Goal: Check status: Check status

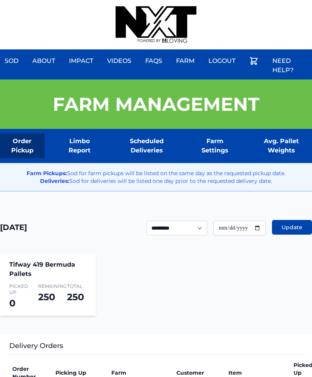
scroll to position [0, 6]
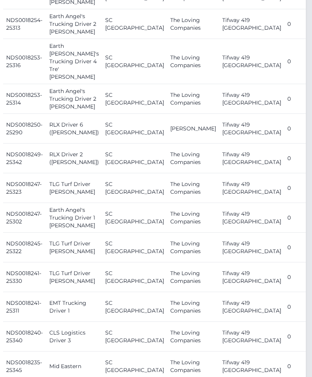
scroll to position [391, 6]
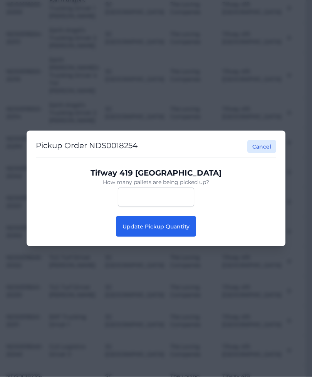
scroll to position [391, 6]
click at [186, 230] on span "Update Pickup Quantity" at bounding box center [156, 226] width 67 height 7
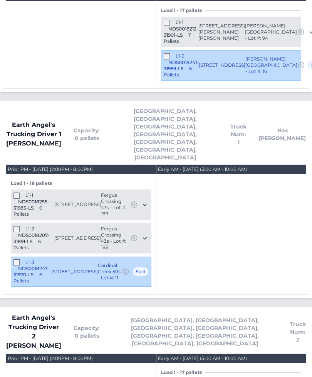
scroll to position [586, 0]
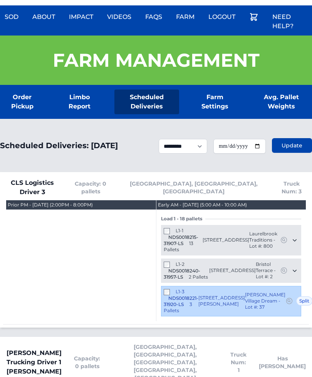
scroll to position [0, 0]
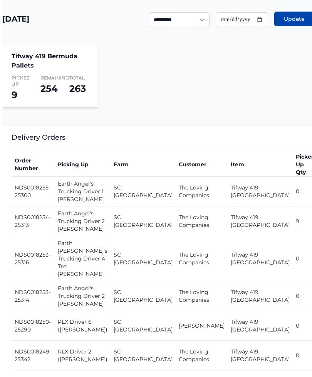
scroll to position [332, 0]
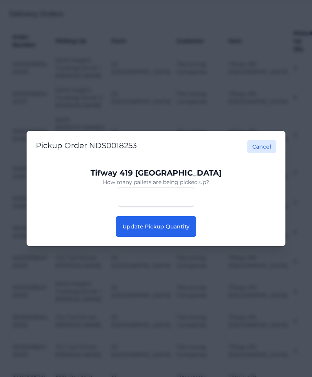
click at [189, 237] on button "Update Pickup Quantity" at bounding box center [156, 226] width 80 height 21
